Goal: Task Accomplishment & Management: Manage account settings

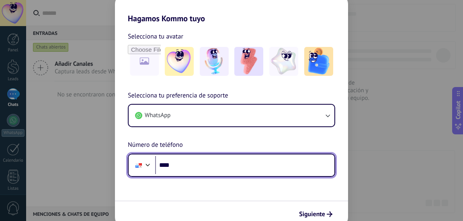
click at [197, 167] on input "****" at bounding box center [244, 165] width 179 height 18
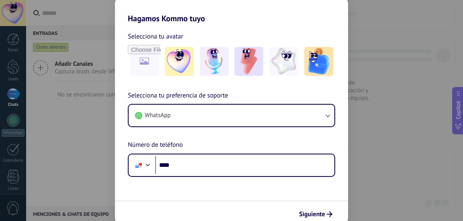
click at [231, 127] on div "WhatsApp" at bounding box center [231, 115] width 207 height 23
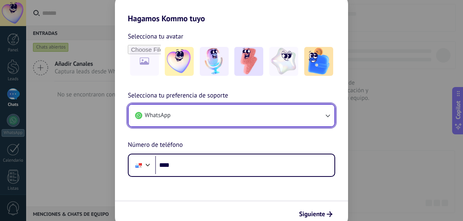
click at [271, 118] on button "WhatsApp" at bounding box center [232, 116] width 206 height 22
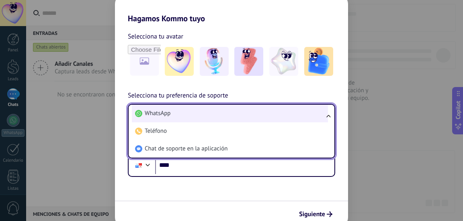
click at [201, 119] on li "WhatsApp" at bounding box center [230, 114] width 196 height 18
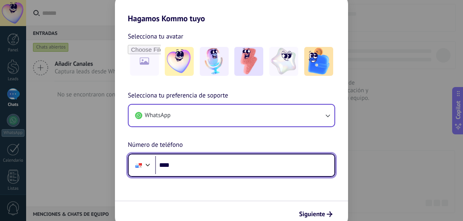
click at [207, 169] on input "****" at bounding box center [244, 165] width 179 height 18
click at [201, 169] on input "****" at bounding box center [244, 165] width 179 height 18
click at [237, 165] on input "****" at bounding box center [244, 165] width 179 height 18
type input "**********"
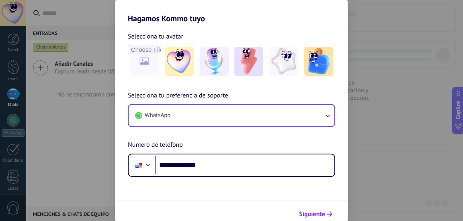
click at [321, 208] on button "Siguiente" at bounding box center [315, 215] width 41 height 14
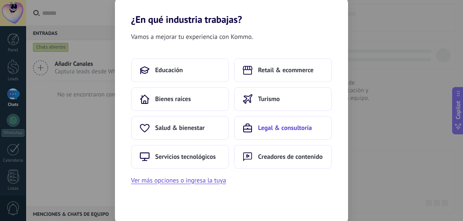
click at [274, 133] on button "Legal & consultoría" at bounding box center [283, 128] width 98 height 24
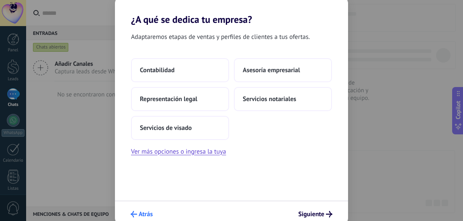
click at [140, 213] on span "Atrás" at bounding box center [146, 215] width 14 height 6
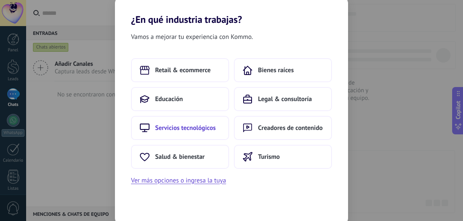
click at [176, 129] on span "Servicios tecnológicos" at bounding box center [185, 128] width 61 height 8
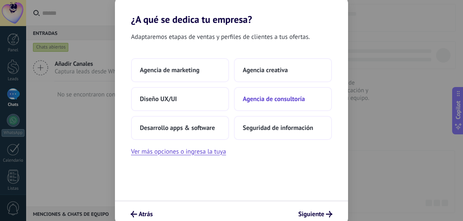
click at [266, 100] on span "Agencia de consultoría" at bounding box center [274, 99] width 62 height 8
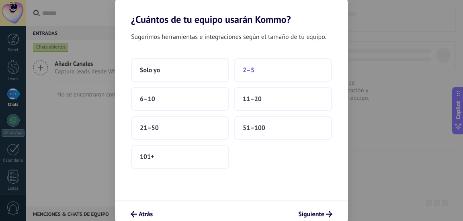
click at [257, 71] on button "2–5" at bounding box center [283, 70] width 98 height 24
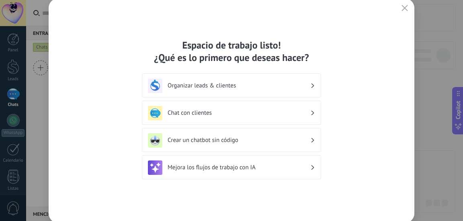
click at [286, 90] on div "Organizar leads & clientes" at bounding box center [231, 86] width 167 height 14
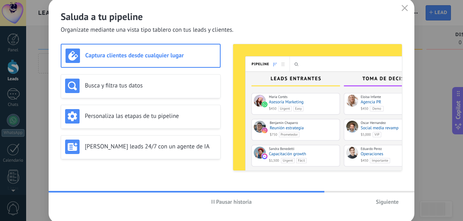
click at [199, 62] on div "Captura clientes desde cualquier lugar" at bounding box center [141, 56] width 150 height 14
click at [379, 205] on span "Siguiente" at bounding box center [387, 202] width 23 height 6
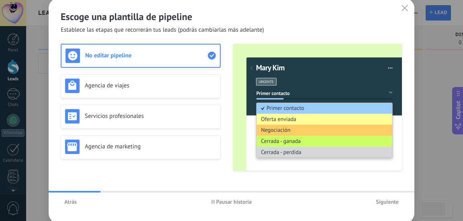
click at [379, 205] on span "Siguiente" at bounding box center [387, 202] width 23 height 6
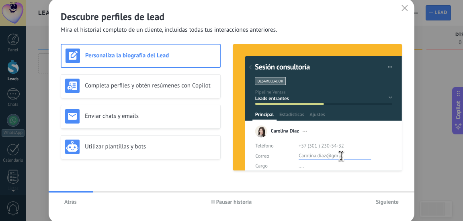
click at [379, 205] on span "Siguiente" at bounding box center [387, 202] width 23 height 6
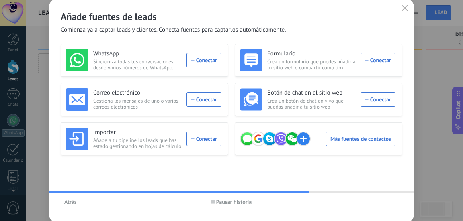
click at [224, 202] on span "Pausar historia" at bounding box center [234, 202] width 36 height 6
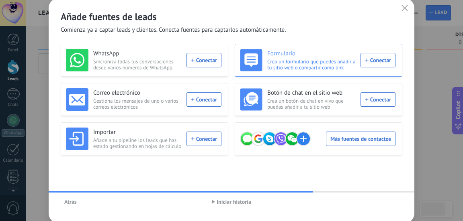
click at [310, 68] on span "Crea un formulario que puedes añadir a tu sitio web o compartir como link" at bounding box center [311, 65] width 88 height 12
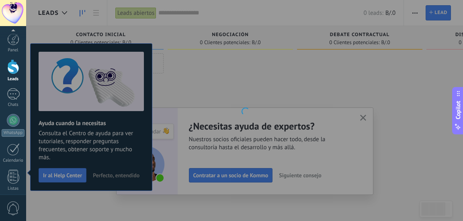
scroll to position [113, 0]
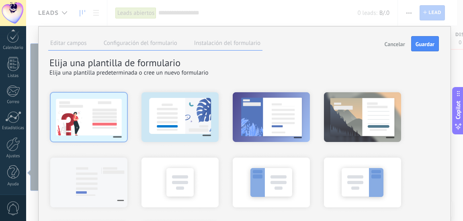
click at [83, 122] on div at bounding box center [89, 117] width 88 height 60
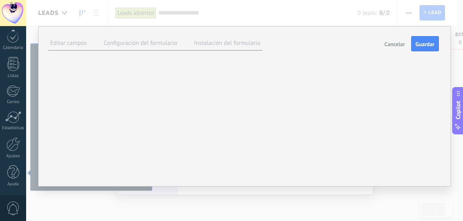
scroll to position [0, 0]
click at [416, 45] on span "Guardar" at bounding box center [425, 44] width 19 height 6
click at [425, 48] on button "Guardar" at bounding box center [425, 43] width 28 height 15
click at [0, 0] on span at bounding box center [0, 0] width 0 height 0
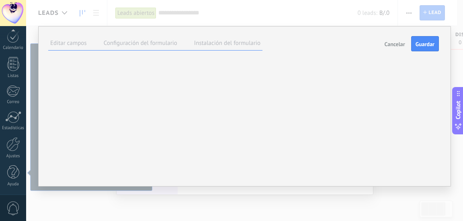
type input "******"
drag, startPoint x: 172, startPoint y: 107, endPoint x: 144, endPoint y: 135, distance: 39.5
click at [0, 0] on div "Transparente # ****** R * G * B * H *** S * B * OK" at bounding box center [0, 0] width 0 height 0
click at [145, 182] on div "**********" at bounding box center [244, 106] width 413 height 161
click at [0, 0] on div "****** Hecho B I U Tamaño: ** px 13px 14px 15px 16px 18px 19px 20px 22px 24px 2…" at bounding box center [0, 0] width 0 height 0
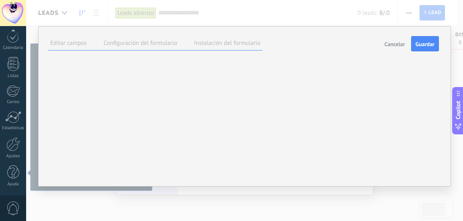
scroll to position [0, 0]
click at [150, 42] on label "Configuración del formulario" at bounding box center [141, 43] width 74 height 8
drag, startPoint x: 191, startPoint y: 65, endPoint x: 226, endPoint y: 55, distance: 35.9
click at [0, 0] on div "**********" at bounding box center [0, 0] width 0 height 0
click at [223, 46] on label "Instalación del formulario" at bounding box center [227, 43] width 66 height 8
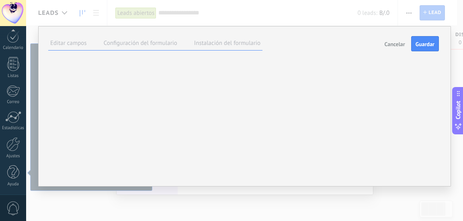
scroll to position [6, 0]
click at [418, 42] on button "Guardar" at bounding box center [425, 43] width 28 height 15
click at [75, 40] on label "Editar campos" at bounding box center [68, 43] width 37 height 8
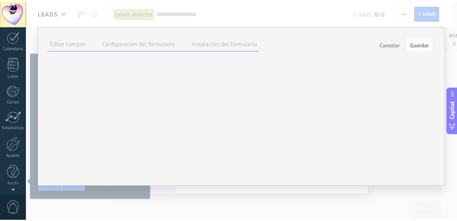
scroll to position [0, 0]
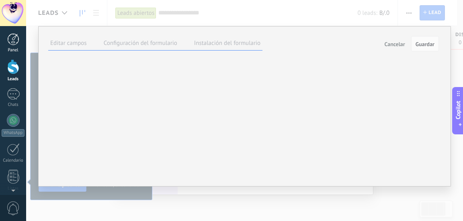
click at [15, 37] on div at bounding box center [13, 39] width 12 height 12
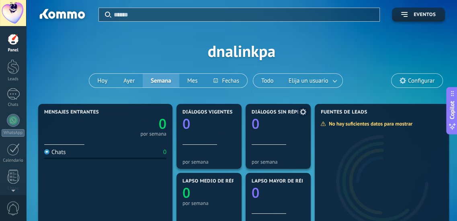
scroll to position [80, 0]
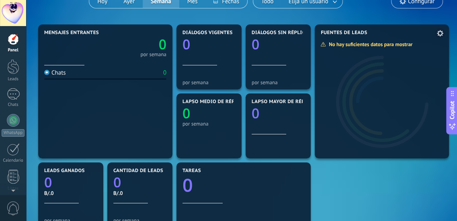
click at [361, 73] on div at bounding box center [382, 98] width 134 height 122
click at [321, 62] on div at bounding box center [382, 98] width 134 height 122
click at [12, 72] on div at bounding box center [13, 66] width 12 height 15
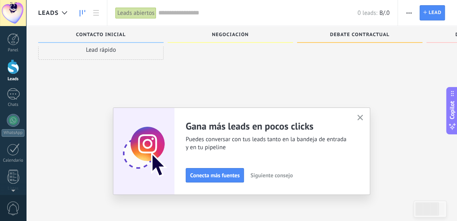
click at [5, 140] on div "Panel Leads Chats WhatsApp Clientes" at bounding box center [13, 170] width 26 height 275
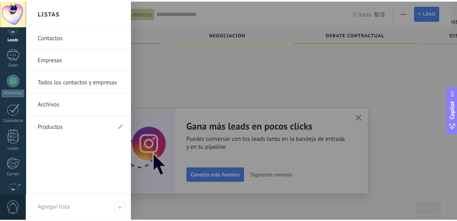
scroll to position [113, 0]
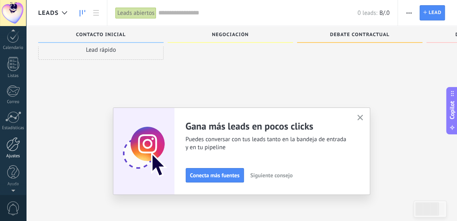
click at [12, 150] on div at bounding box center [13, 144] width 14 height 14
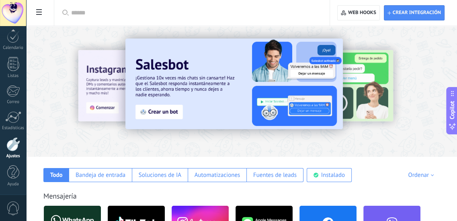
click at [105, 10] on input "text" at bounding box center [194, 13] width 247 height 8
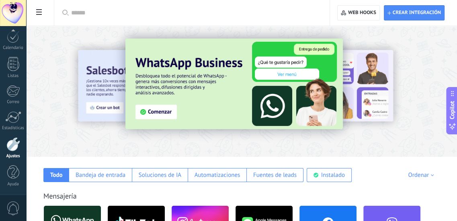
click at [152, 14] on input "text" at bounding box center [194, 13] width 247 height 8
click at [105, 15] on input "text" at bounding box center [194, 13] width 247 height 8
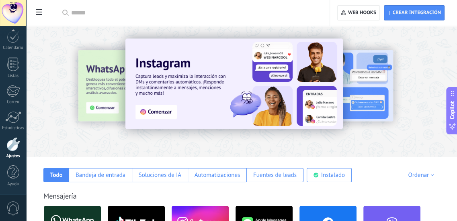
click at [93, 11] on input "text" at bounding box center [194, 13] width 247 height 8
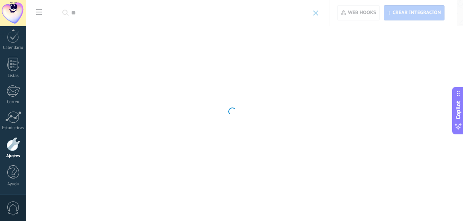
type input "*"
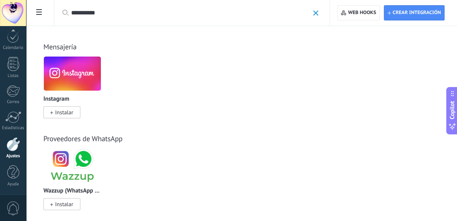
click at [169, 9] on input "*********" at bounding box center [190, 13] width 238 height 8
type input "*********"
click at [316, 16] on span at bounding box center [315, 12] width 5 height 5
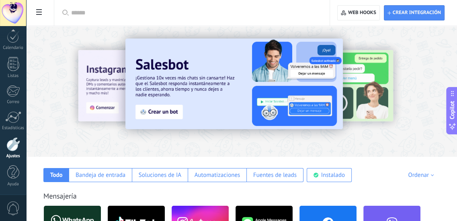
click at [105, 4] on div at bounding box center [194, 13] width 247 height 26
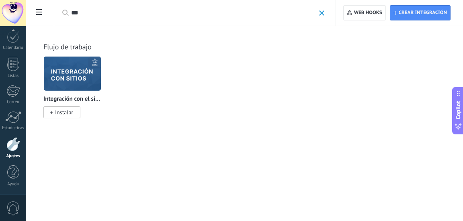
type input "***"
click at [93, 79] on img at bounding box center [72, 73] width 57 height 39
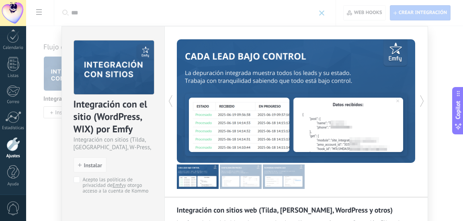
scroll to position [94, 0]
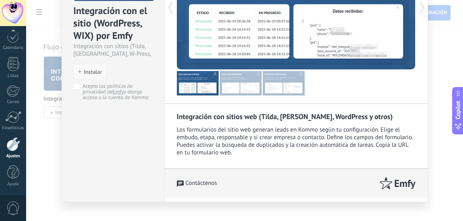
click at [87, 69] on span "Instalar" at bounding box center [93, 72] width 18 height 6
click at [85, 74] on span "Instalar" at bounding box center [93, 72] width 18 height 6
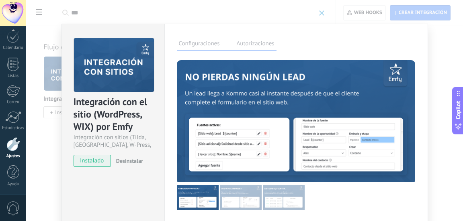
scroll to position [0, 0]
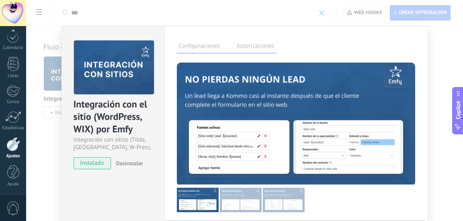
click at [99, 162] on span "instalado" at bounding box center [92, 164] width 37 height 12
click at [254, 43] on label "Autorizaciones" at bounding box center [256, 47] width 42 height 12
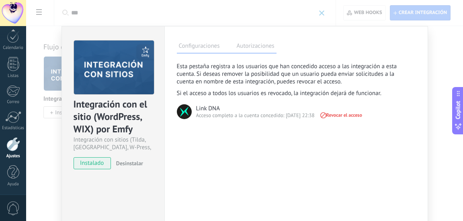
click at [209, 54] on div "Configuraciones Autorizaciones Esta pestaña registra a los usuarios que han con…" at bounding box center [296, 145] width 264 height 239
click at [209, 45] on label "Configuraciones" at bounding box center [199, 47] width 45 height 12
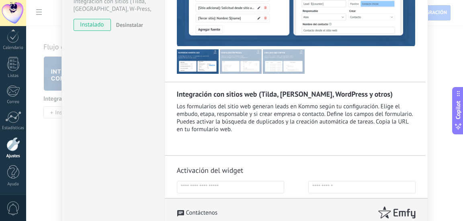
scroll to position [45, 0]
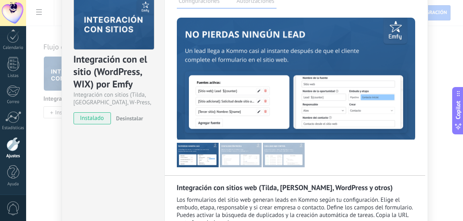
click at [46, 126] on div "Integración con el sitio (WordPress, [PERSON_NAME]) por Emfy Integración con si…" at bounding box center [244, 110] width 437 height 221
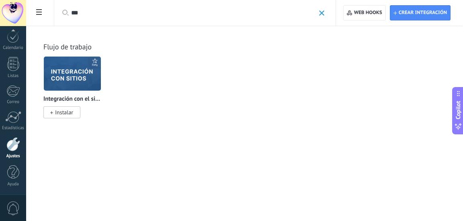
scroll to position [0, 0]
click at [68, 79] on img at bounding box center [72, 73] width 57 height 39
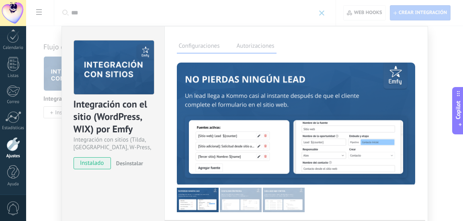
click at [86, 164] on span "instalado" at bounding box center [92, 164] width 37 height 12
click at [433, 57] on div "Integración con el sitio (WordPress, [PERSON_NAME]) por Emfy Integración con si…" at bounding box center [244, 110] width 437 height 221
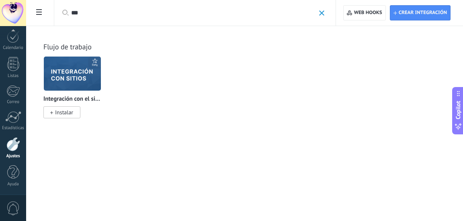
click at [60, 115] on span "Instalar" at bounding box center [64, 112] width 18 height 7
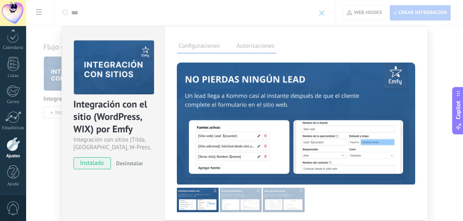
click at [99, 165] on span "instalado" at bounding box center [92, 164] width 37 height 12
click at [434, 67] on div "Integración con el sitio (WordPress, [PERSON_NAME]) por Emfy Integración con si…" at bounding box center [244, 110] width 437 height 221
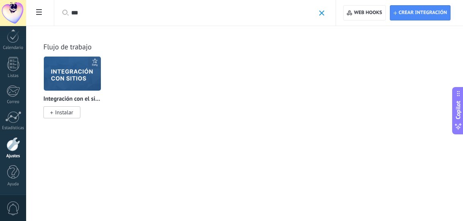
click at [434, 67] on div "Calendly Instalar Google Instalado Zendesk Instalar Sensei Instalar Integración…" at bounding box center [248, 92] width 411 height 72
click at [11, 157] on div "Ajustes" at bounding box center [13, 156] width 23 height 5
click at [15, 146] on div at bounding box center [13, 144] width 14 height 14
click at [324, 12] on span at bounding box center [321, 12] width 5 height 5
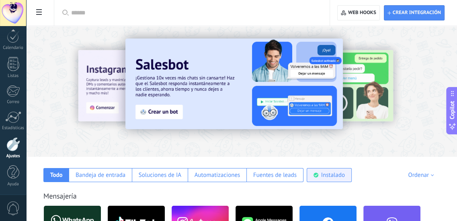
click at [333, 182] on div "Instalado" at bounding box center [329, 175] width 45 height 14
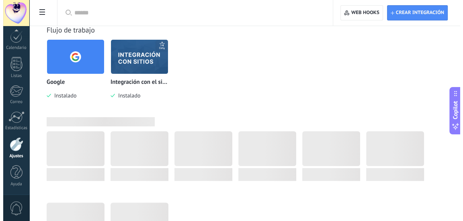
scroll to position [66, 0]
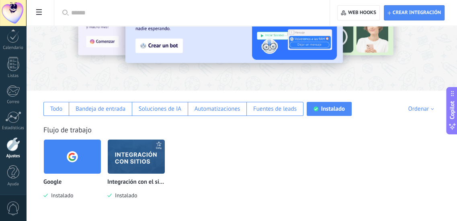
click at [133, 148] on img at bounding box center [136, 156] width 57 height 39
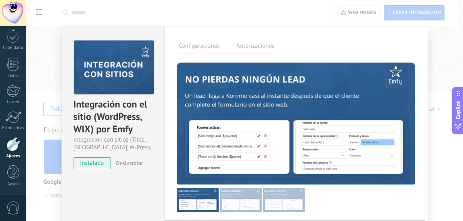
scroll to position [178, 0]
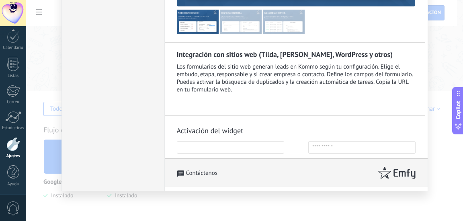
click at [243, 147] on input "text" at bounding box center [230, 148] width 107 height 12
click at [224, 149] on input "text" at bounding box center [230, 148] width 107 height 12
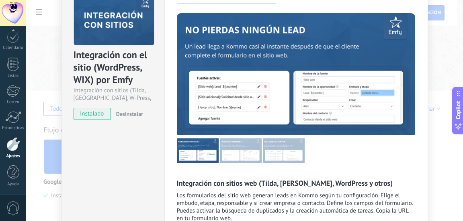
scroll to position [0, 0]
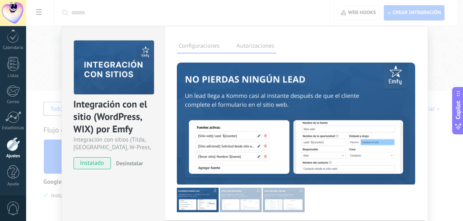
click at [59, 135] on div "Integración con el sitio (WordPress, [PERSON_NAME]) por Emfy Integración con si…" at bounding box center [244, 110] width 437 height 221
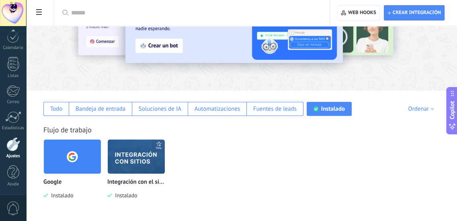
click at [49, 143] on img at bounding box center [72, 156] width 57 height 39
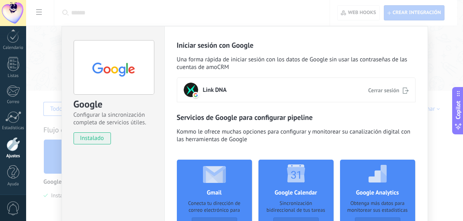
scroll to position [151, 0]
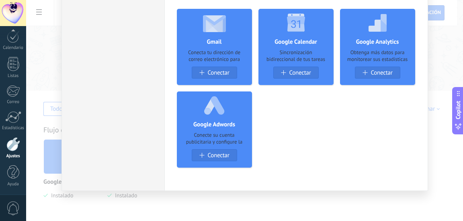
click at [443, 68] on div "Google Configurar la sincronización completa de servicios útiles. instalado Des…" at bounding box center [244, 110] width 437 height 221
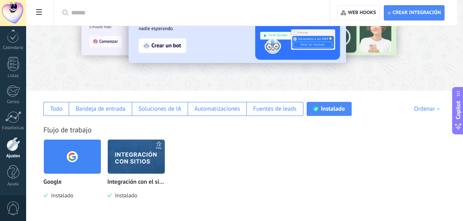
scroll to position [0, 0]
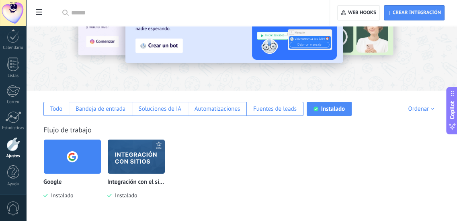
click at [146, 162] on img at bounding box center [136, 156] width 57 height 39
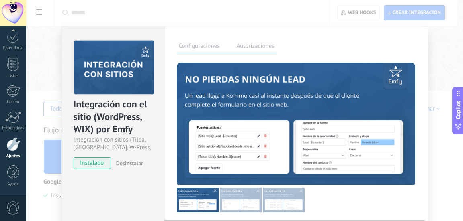
click at [442, 78] on div "Integración con el sitio (WordPress, [PERSON_NAME]) por Emfy Integración con si…" at bounding box center [244, 110] width 437 height 221
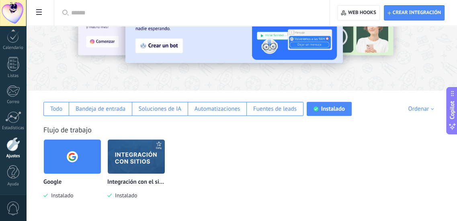
click at [12, 148] on div at bounding box center [13, 144] width 14 height 14
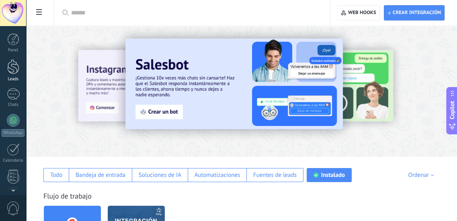
click at [14, 74] on link "Leads" at bounding box center [13, 70] width 26 height 23
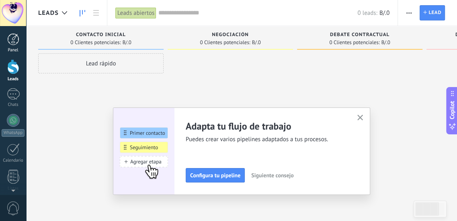
click at [12, 47] on link "Panel" at bounding box center [13, 43] width 26 height 20
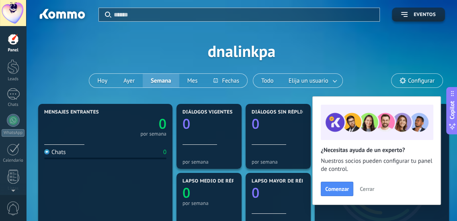
click at [371, 147] on h2 "¿Necesitas ayuda de un experto?" at bounding box center [377, 151] width 112 height 8
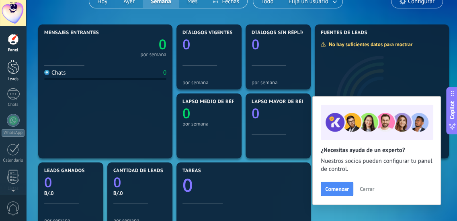
click at [9, 70] on div at bounding box center [13, 66] width 12 height 15
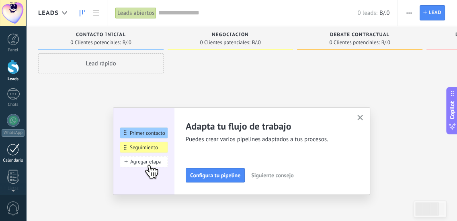
click at [16, 156] on div at bounding box center [13, 150] width 13 height 12
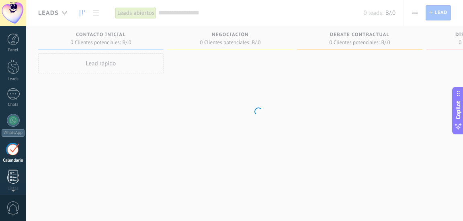
click at [16, 174] on div at bounding box center [13, 177] width 12 height 14
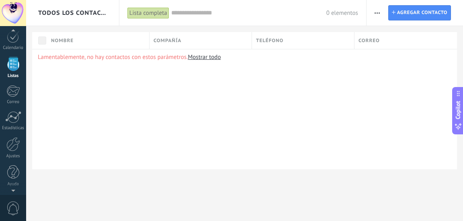
scroll to position [79, 0]
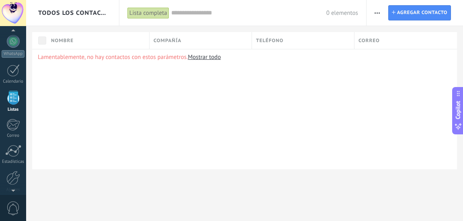
click at [382, 11] on button "button" at bounding box center [377, 12] width 12 height 15
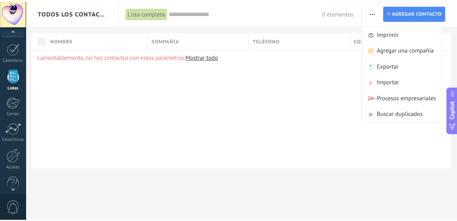
scroll to position [113, 0]
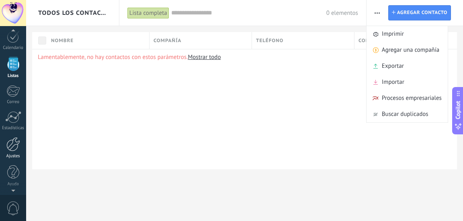
click at [16, 153] on link "Ajustes" at bounding box center [13, 148] width 26 height 22
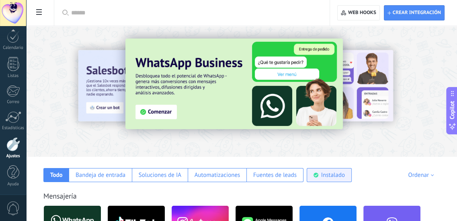
click at [325, 181] on div "Instalado" at bounding box center [329, 175] width 45 height 14
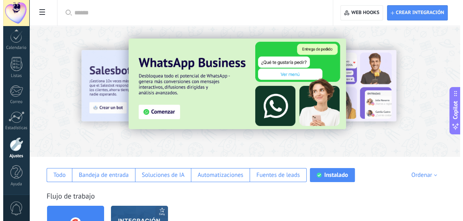
scroll to position [66, 0]
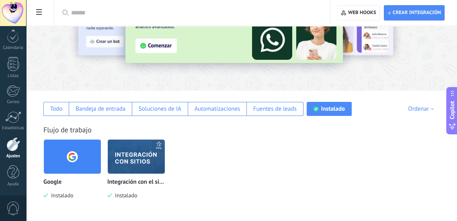
click at [145, 160] on img at bounding box center [136, 156] width 57 height 39
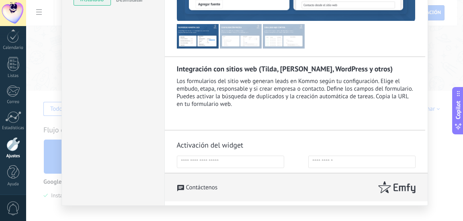
scroll to position [178, 0]
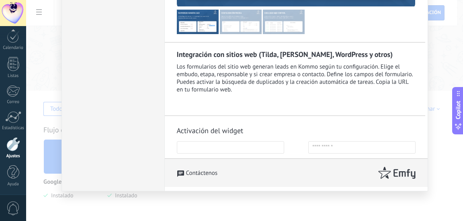
click at [238, 148] on input "text" at bounding box center [230, 148] width 107 height 12
type input "*"
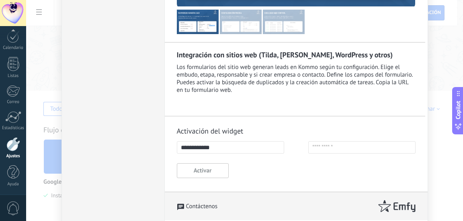
type input "**********"
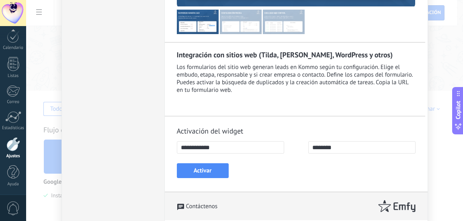
type input "********"
click at [204, 169] on button "Activar" at bounding box center [203, 171] width 52 height 15
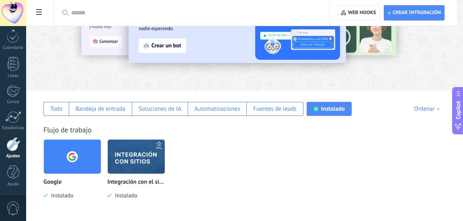
scroll to position [0, 0]
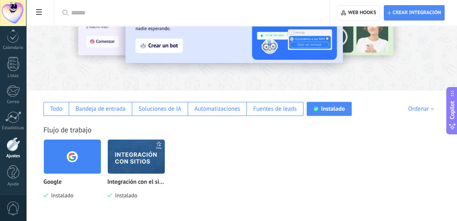
click at [149, 162] on img at bounding box center [136, 156] width 57 height 39
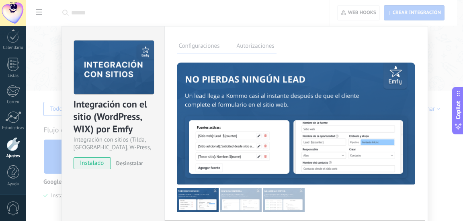
scroll to position [186, 0]
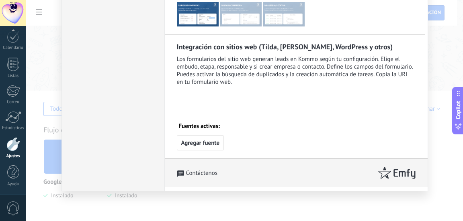
click at [206, 145] on span "Agregar fuente" at bounding box center [200, 143] width 39 height 8
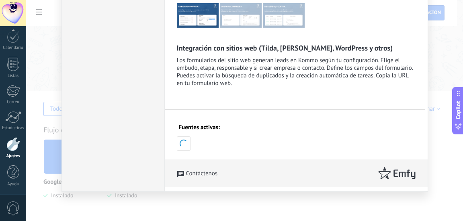
select select
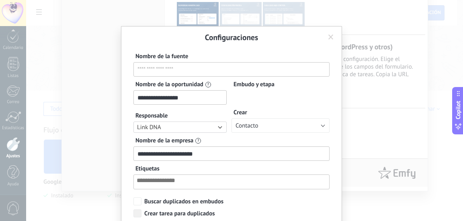
scroll to position [24, 0]
click at [170, 70] on input "text" at bounding box center [231, 69] width 196 height 14
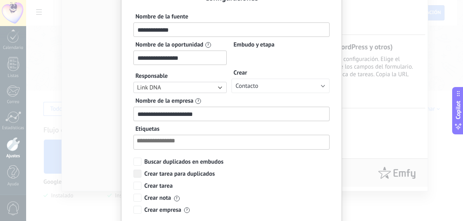
scroll to position [119, 0]
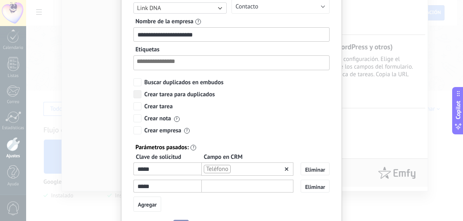
type input "**********"
click at [202, 34] on input "**********" at bounding box center [231, 34] width 196 height 14
type input "**********"
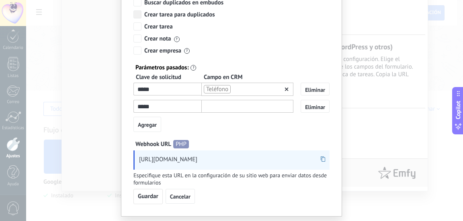
click at [141, 193] on span "Guardar" at bounding box center [148, 197] width 21 height 8
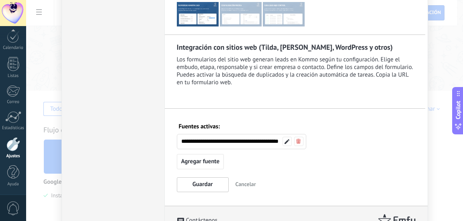
scroll to position [233, 0]
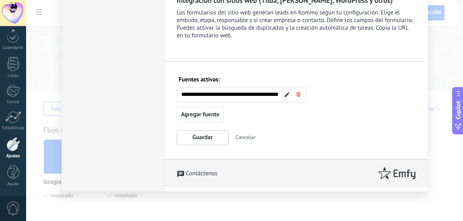
click at [463, 182] on div "**********" at bounding box center [244, 110] width 437 height 221
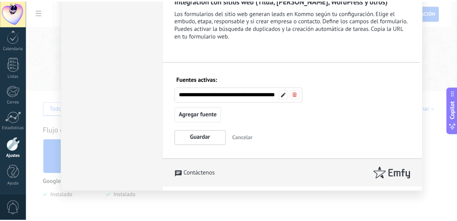
scroll to position [0, 0]
